Goal: Information Seeking & Learning: Check status

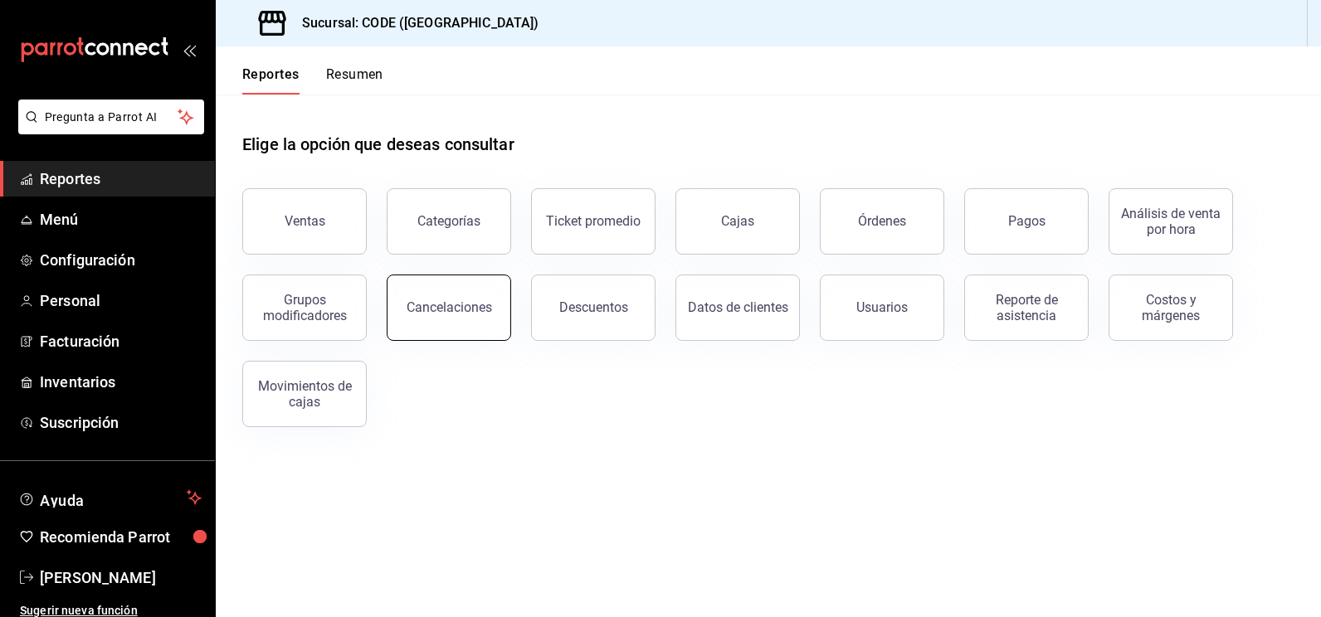
click at [464, 313] on div "Cancelaciones" at bounding box center [448, 307] width 85 height 16
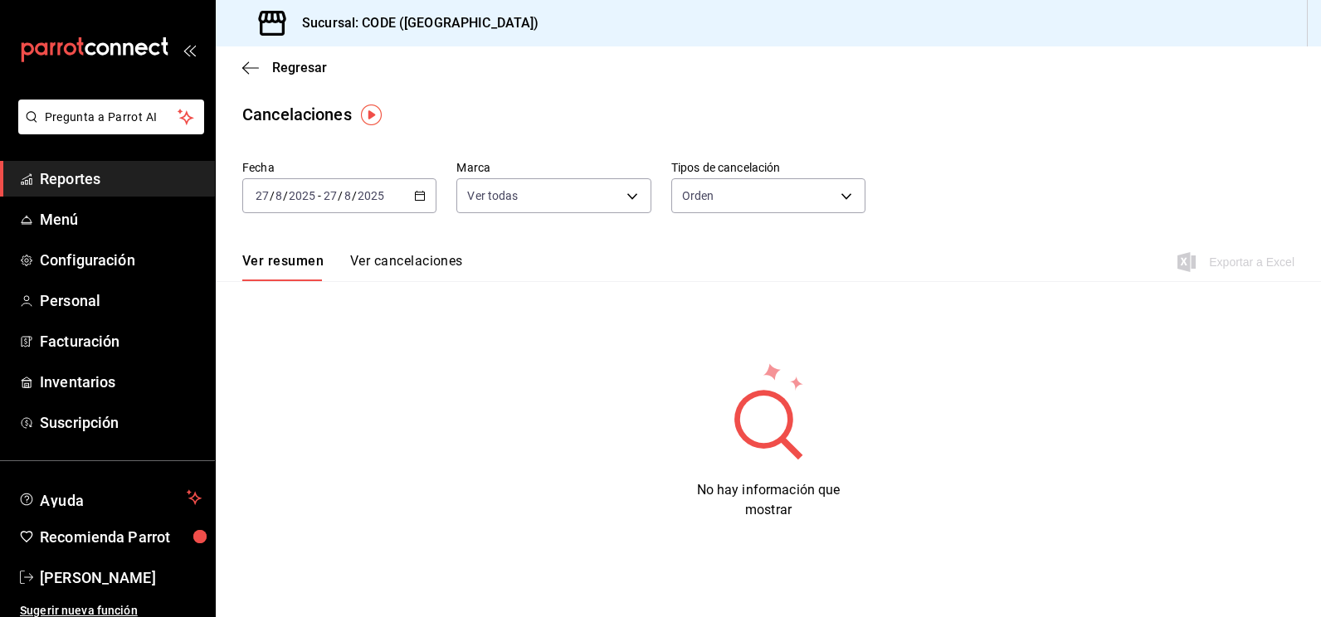
click at [357, 190] on input "2025" at bounding box center [371, 195] width 28 height 13
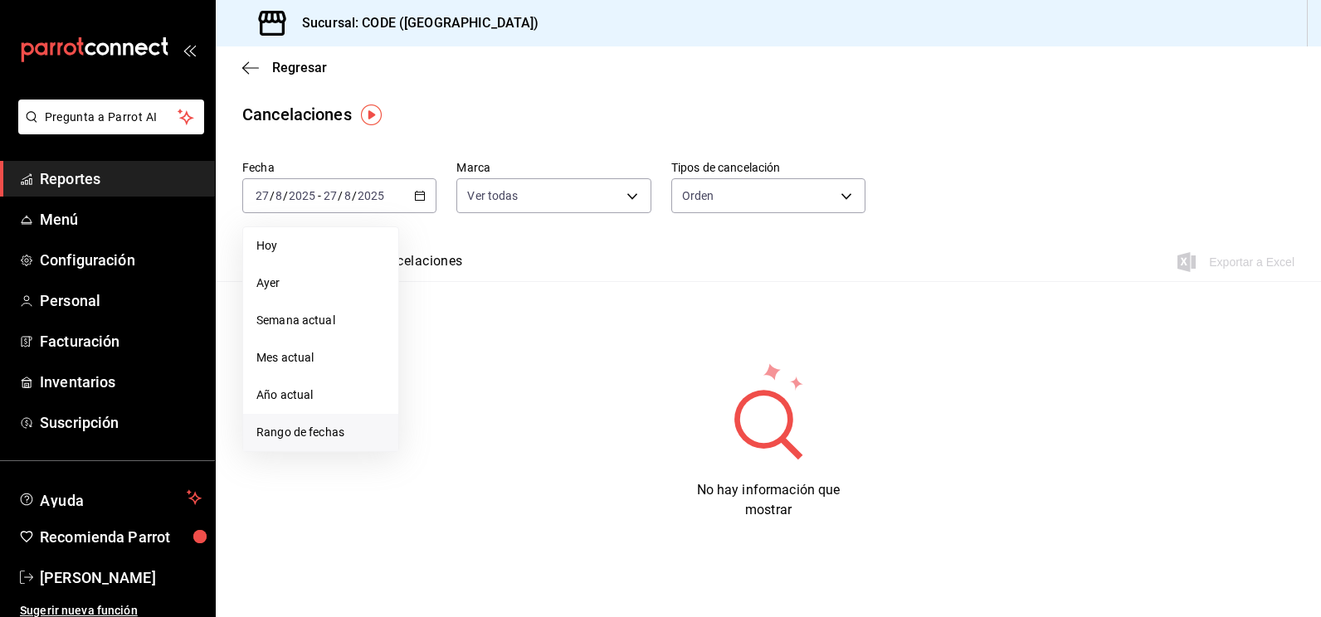
click at [334, 429] on span "Rango de fechas" at bounding box center [320, 432] width 129 height 17
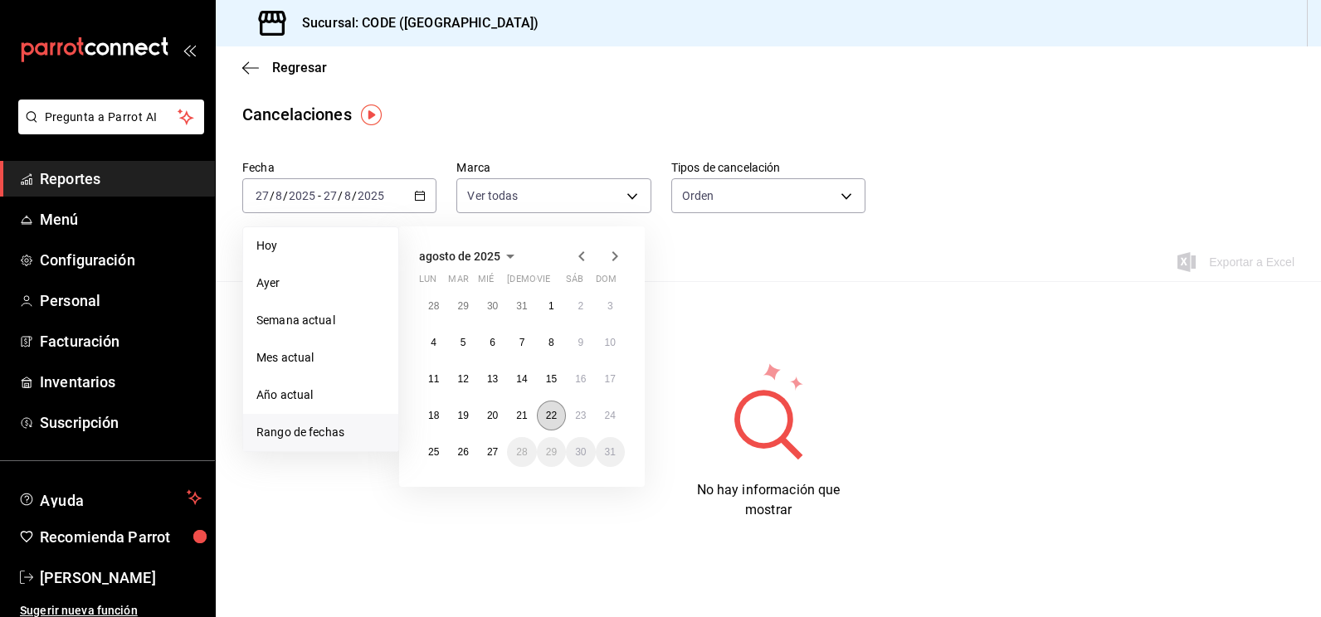
click at [546, 418] on abbr "22" at bounding box center [551, 416] width 11 height 12
click at [466, 452] on abbr "26" at bounding box center [462, 452] width 11 height 12
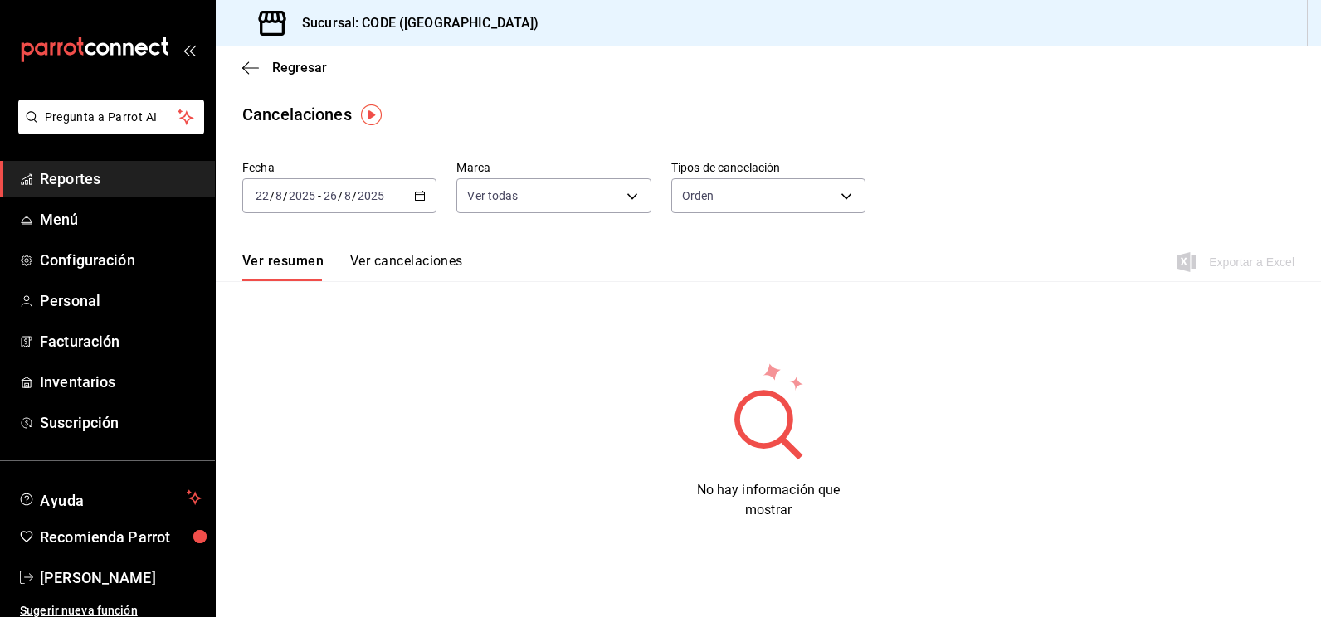
click at [408, 265] on button "Ver cancelaciones" at bounding box center [406, 267] width 113 height 28
click at [757, 202] on body "Pregunta a Parrot AI Reportes Menú Configuración Personal Facturación Inventari…" at bounding box center [660, 308] width 1321 height 617
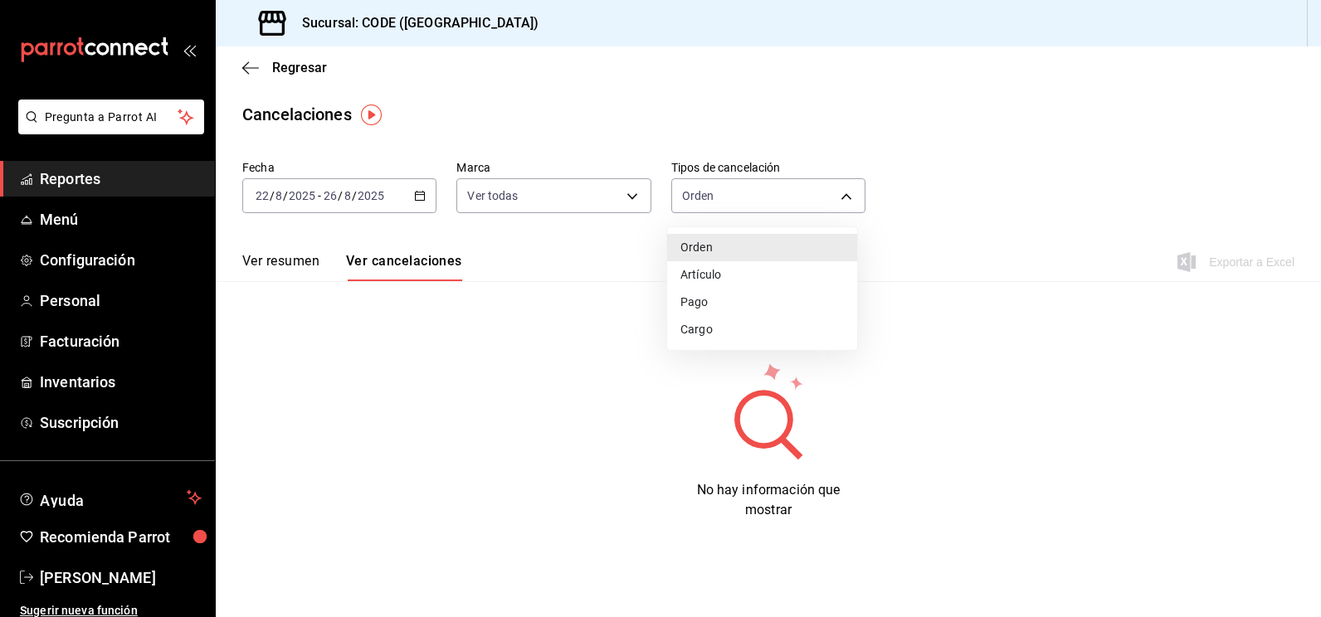
click at [718, 275] on li "Artículo" at bounding box center [762, 274] width 190 height 27
type input "ORDER_ITEM"
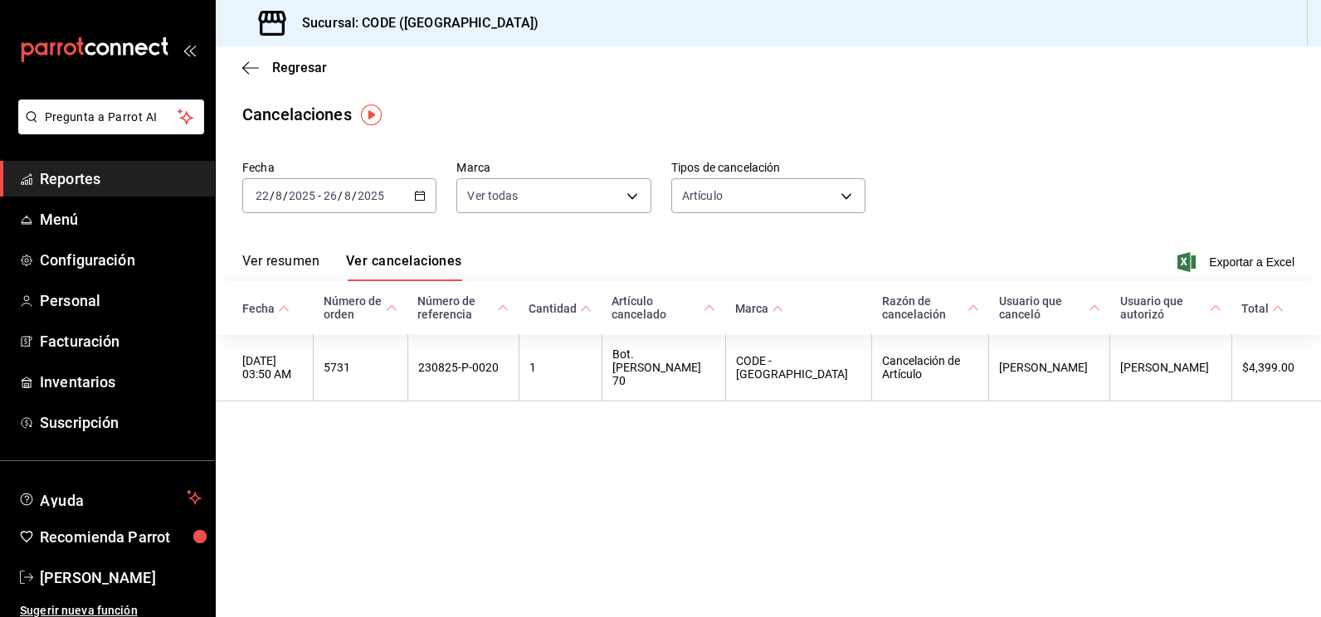
click at [791, 263] on div "Ver resumen Ver cancelaciones Exportar a Excel" at bounding box center [768, 257] width 1105 height 48
click at [568, 198] on body "Pregunta a Parrot AI Reportes Menú Configuración Personal Facturación Inventari…" at bounding box center [660, 308] width 1321 height 617
click at [566, 197] on div at bounding box center [660, 308] width 1321 height 617
click at [403, 192] on div "[DATE] [DATE] - [DATE] [DATE]" at bounding box center [339, 195] width 194 height 35
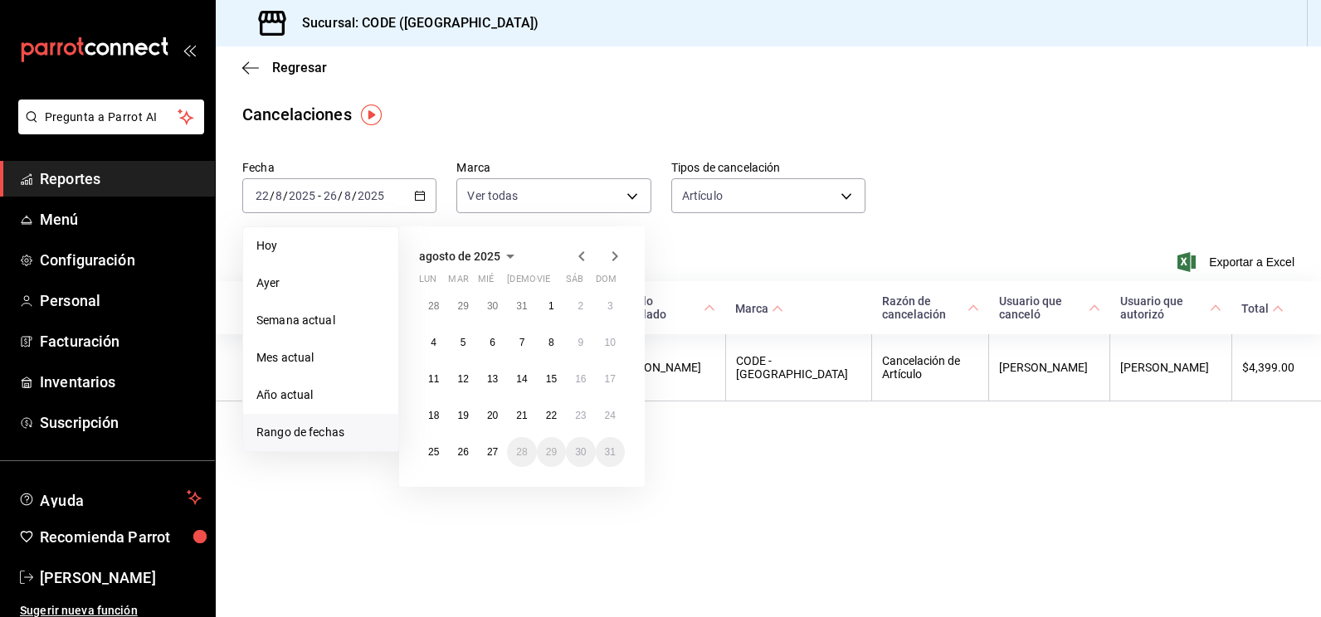
click at [562, 120] on div "Cancelaciones" at bounding box center [768, 114] width 1105 height 25
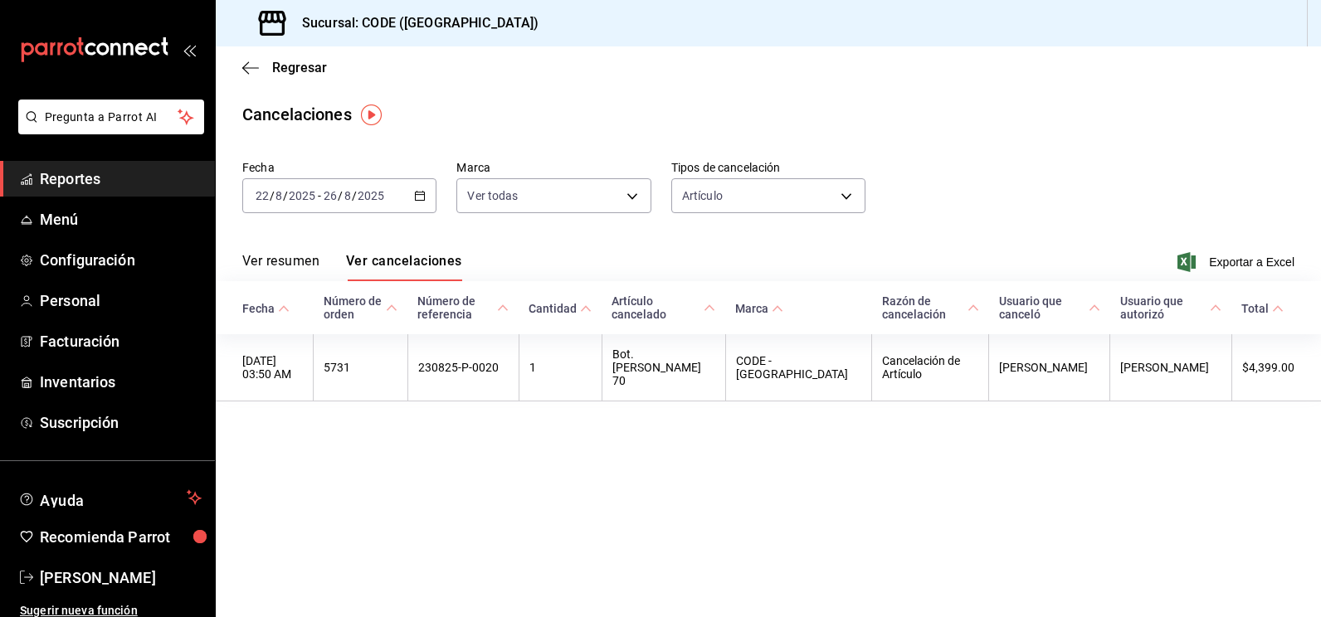
click at [663, 468] on main "Regresar Cancelaciones Fecha [DATE] [DATE] - [DATE] [DATE] Marca Ver todas [obj…" at bounding box center [768, 331] width 1105 height 571
drag, startPoint x: 53, startPoint y: 572, endPoint x: 73, endPoint y: 569, distance: 20.1
click at [54, 571] on span "[PERSON_NAME]" at bounding box center [121, 578] width 162 height 22
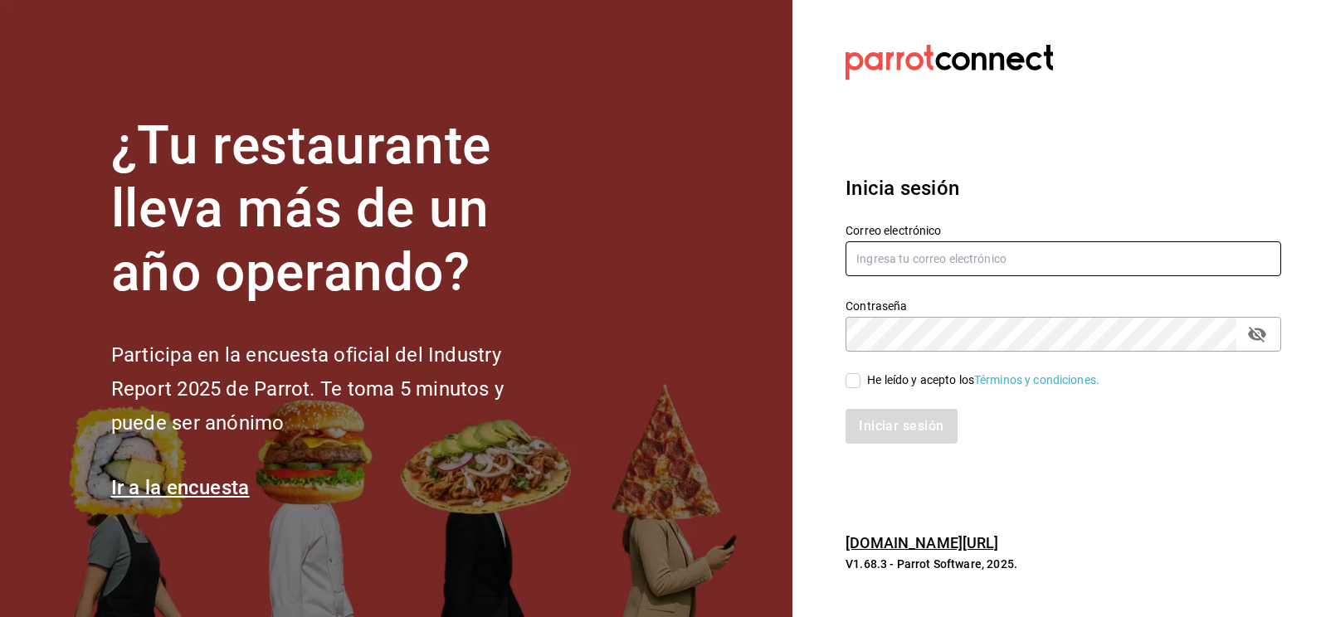
type input "[EMAIL_ADDRESS][DOMAIN_NAME]"
